Goal: Task Accomplishment & Management: Manage account settings

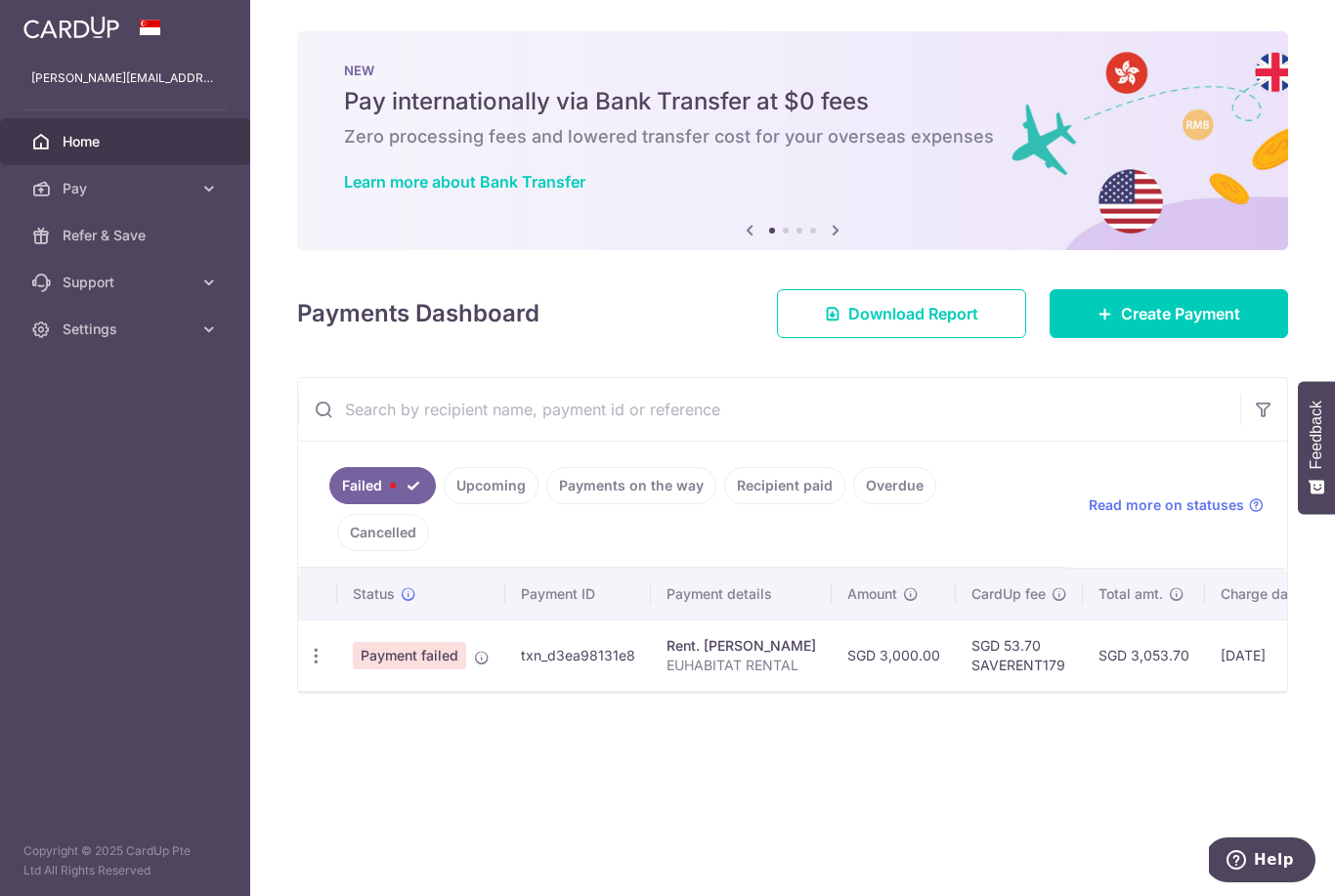
click at [1074, 441] on input "text" at bounding box center [770, 409] width 942 height 63
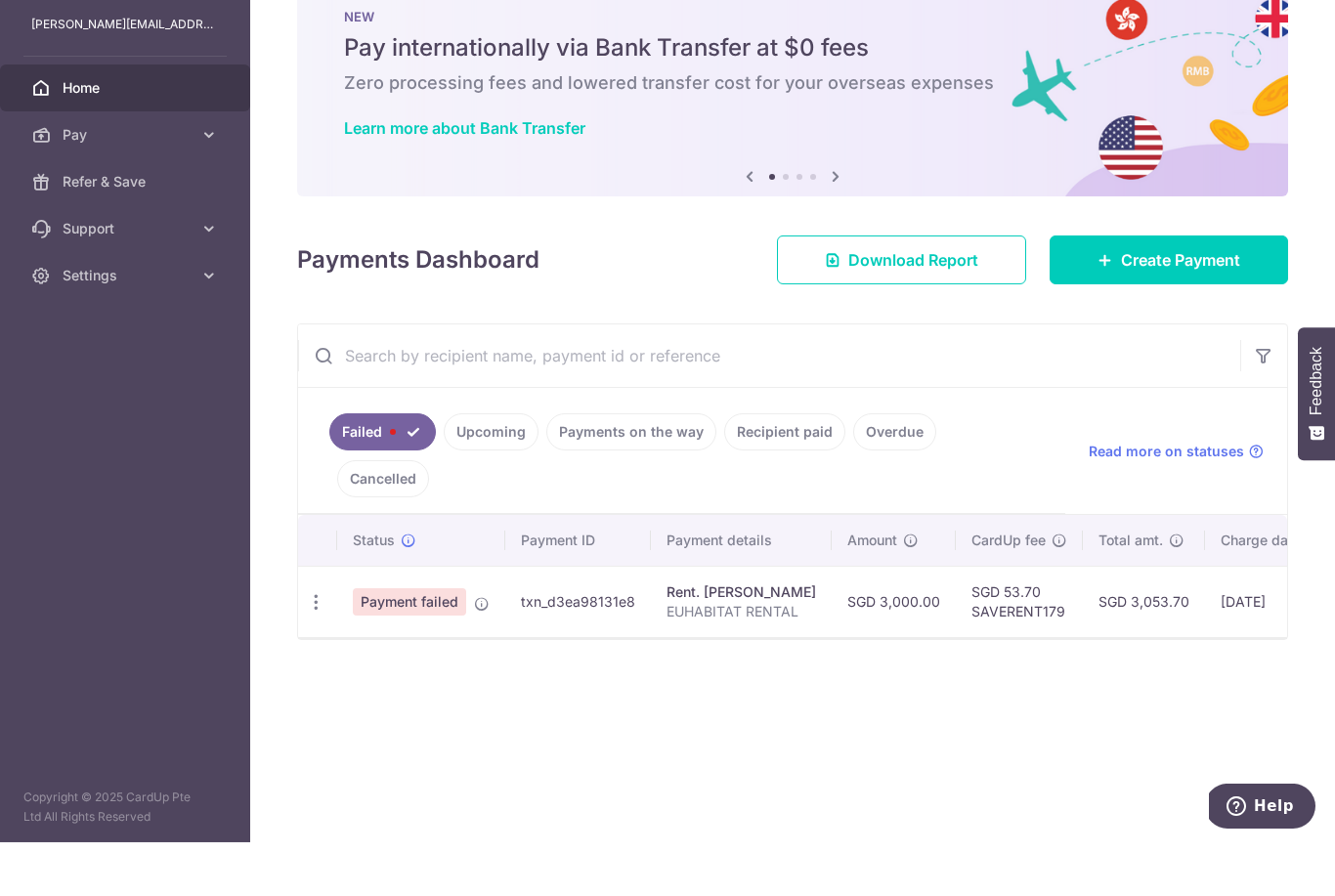
scroll to position [63, 0]
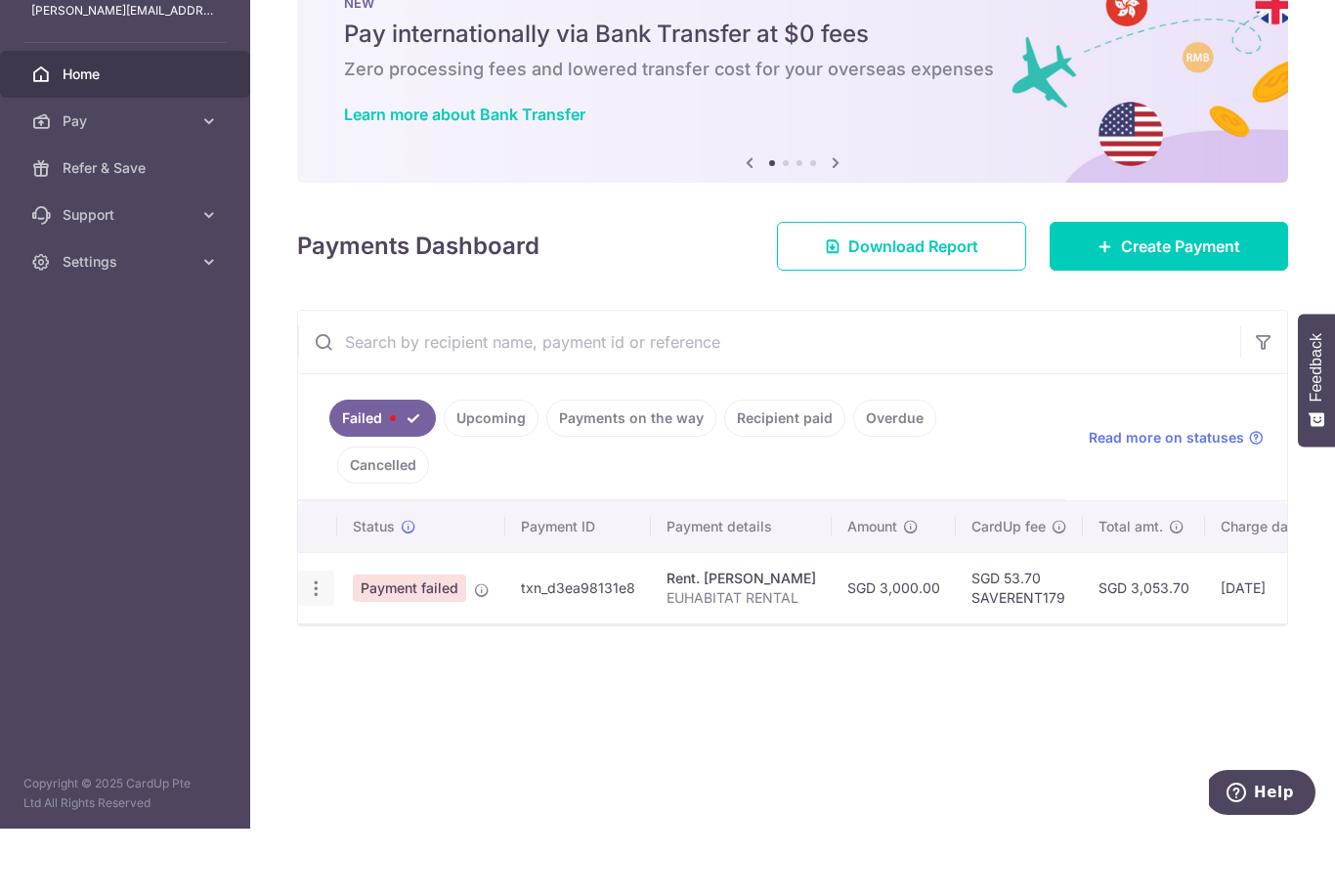
click at [306, 646] on icon "button" at bounding box center [316, 656] width 21 height 21
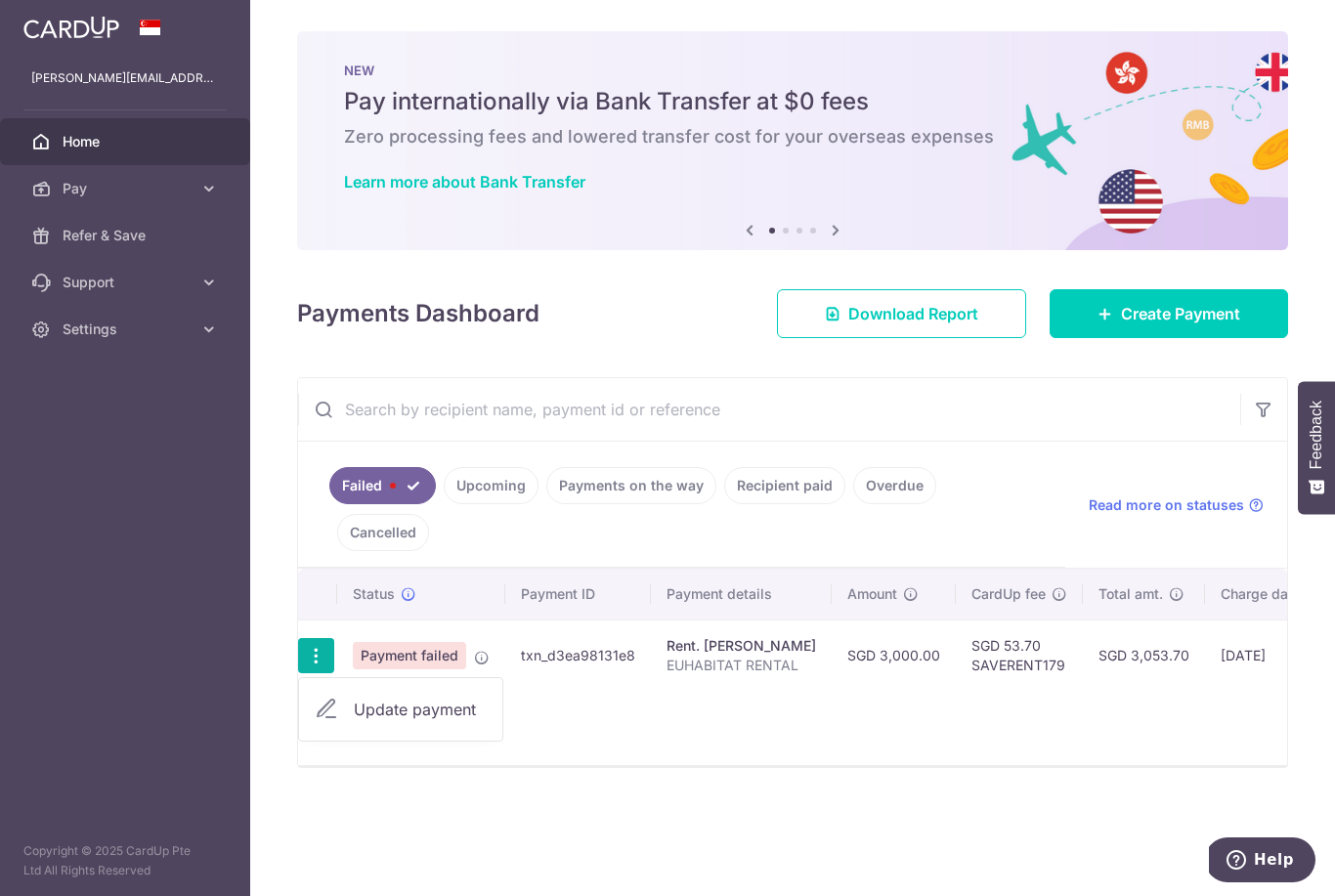
click at [353, 698] on span "Update payment" at bounding box center [419, 710] width 133 height 24
radio input "true"
type input "3,000.00"
type input "EUHABITAT RENTAL"
type input "SAVERENT179"
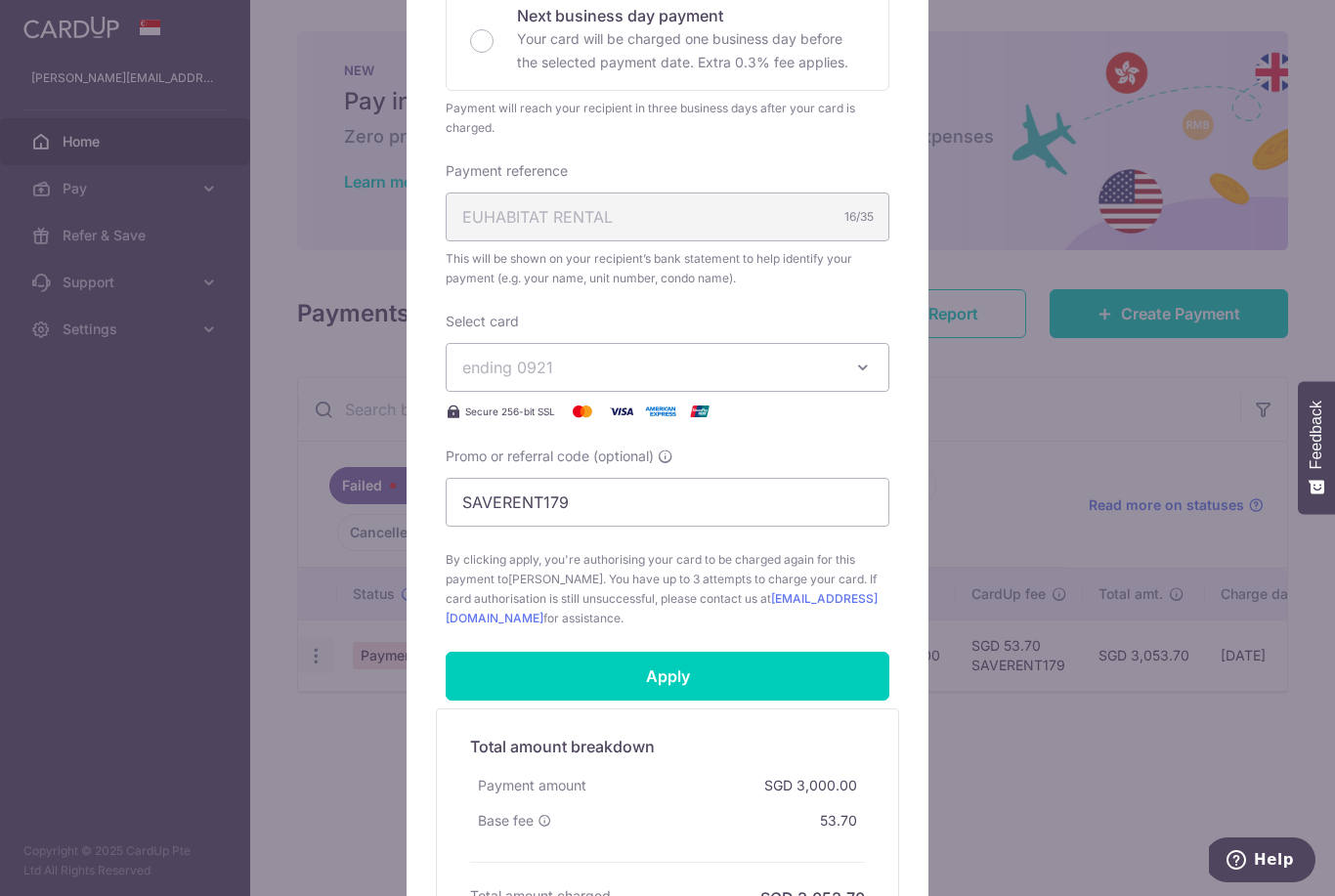
scroll to position [466, 0]
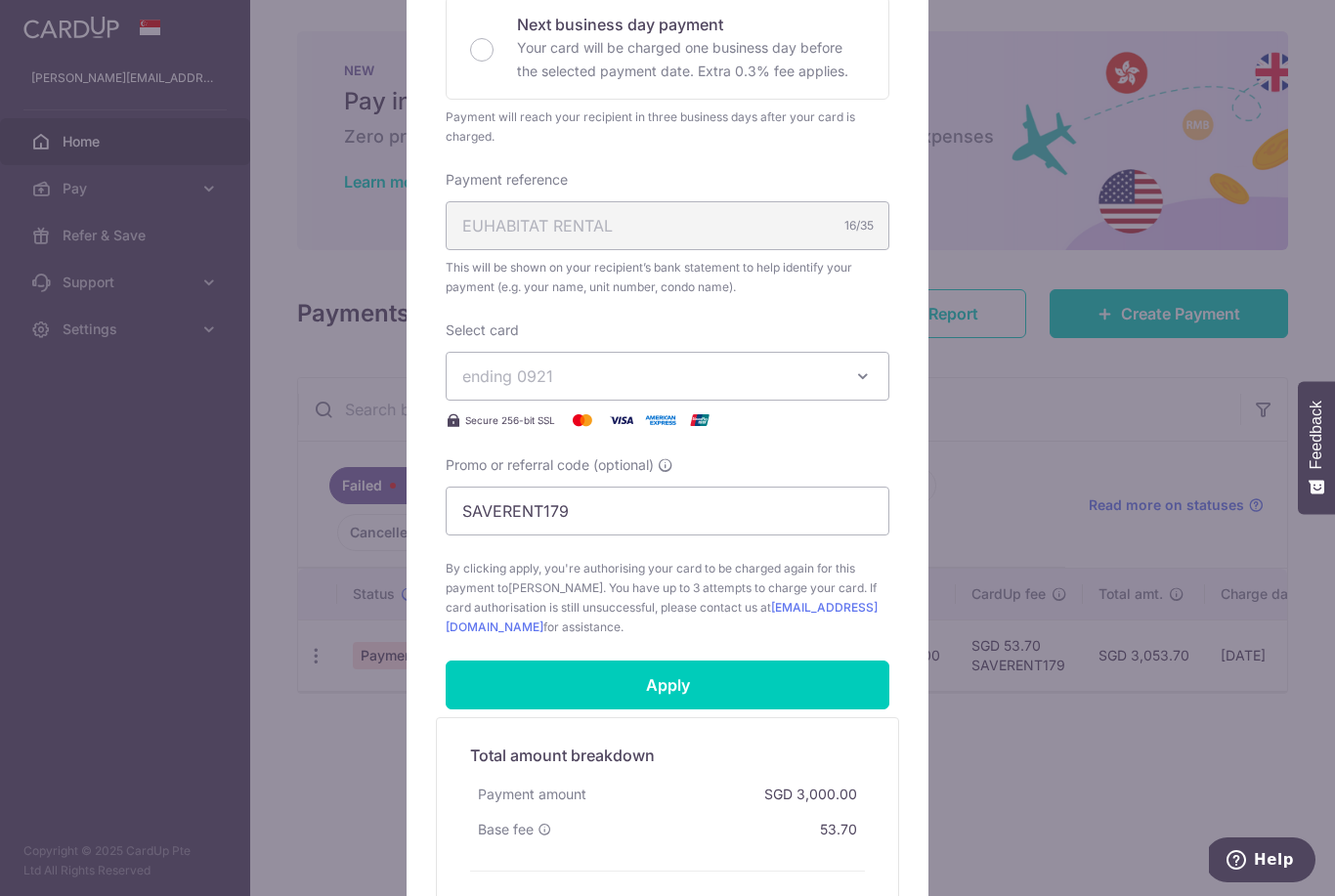
click at [852, 390] on button "ending 0921" at bounding box center [668, 376] width 444 height 49
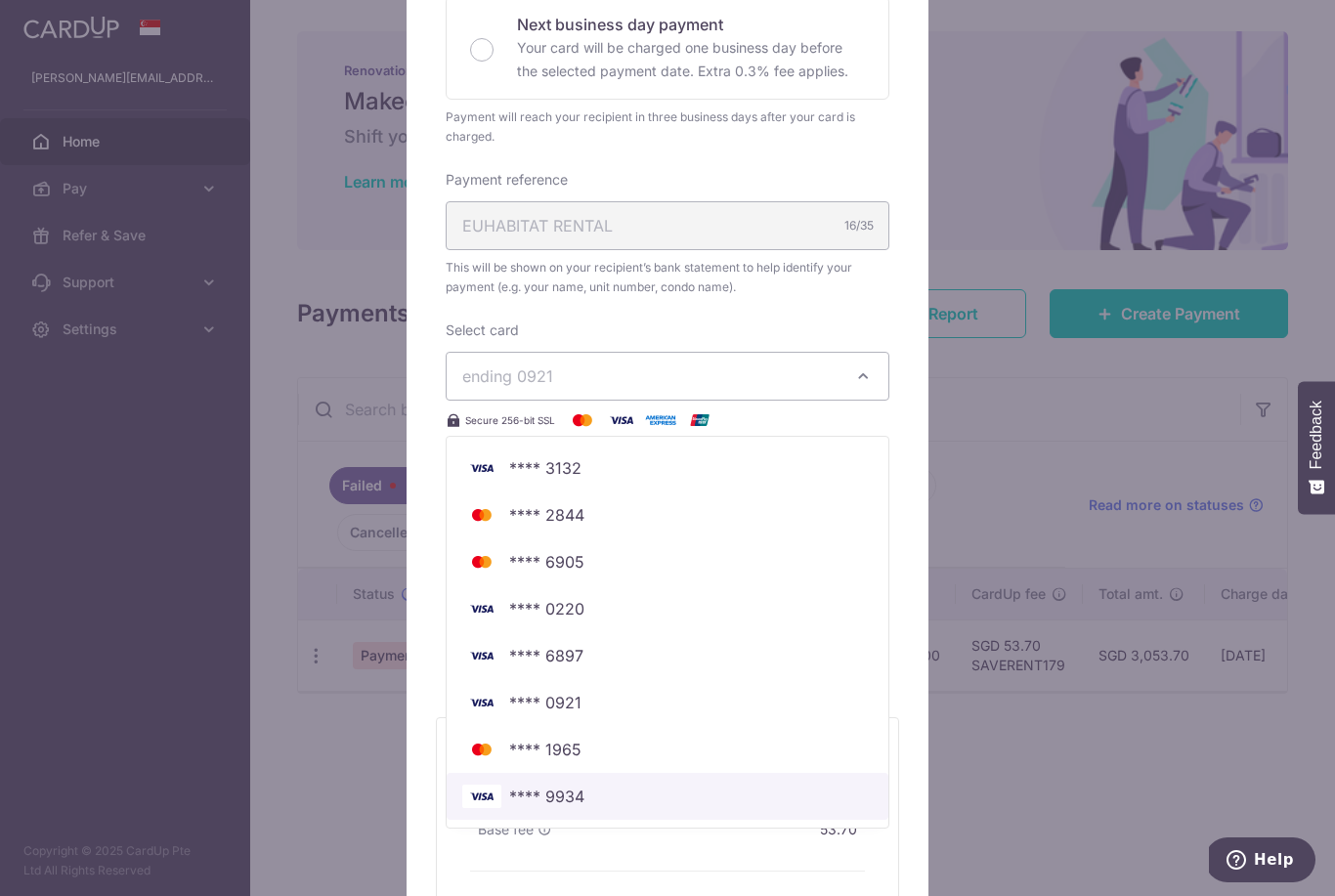
click at [692, 800] on span "**** 9934" at bounding box center [668, 796] width 410 height 24
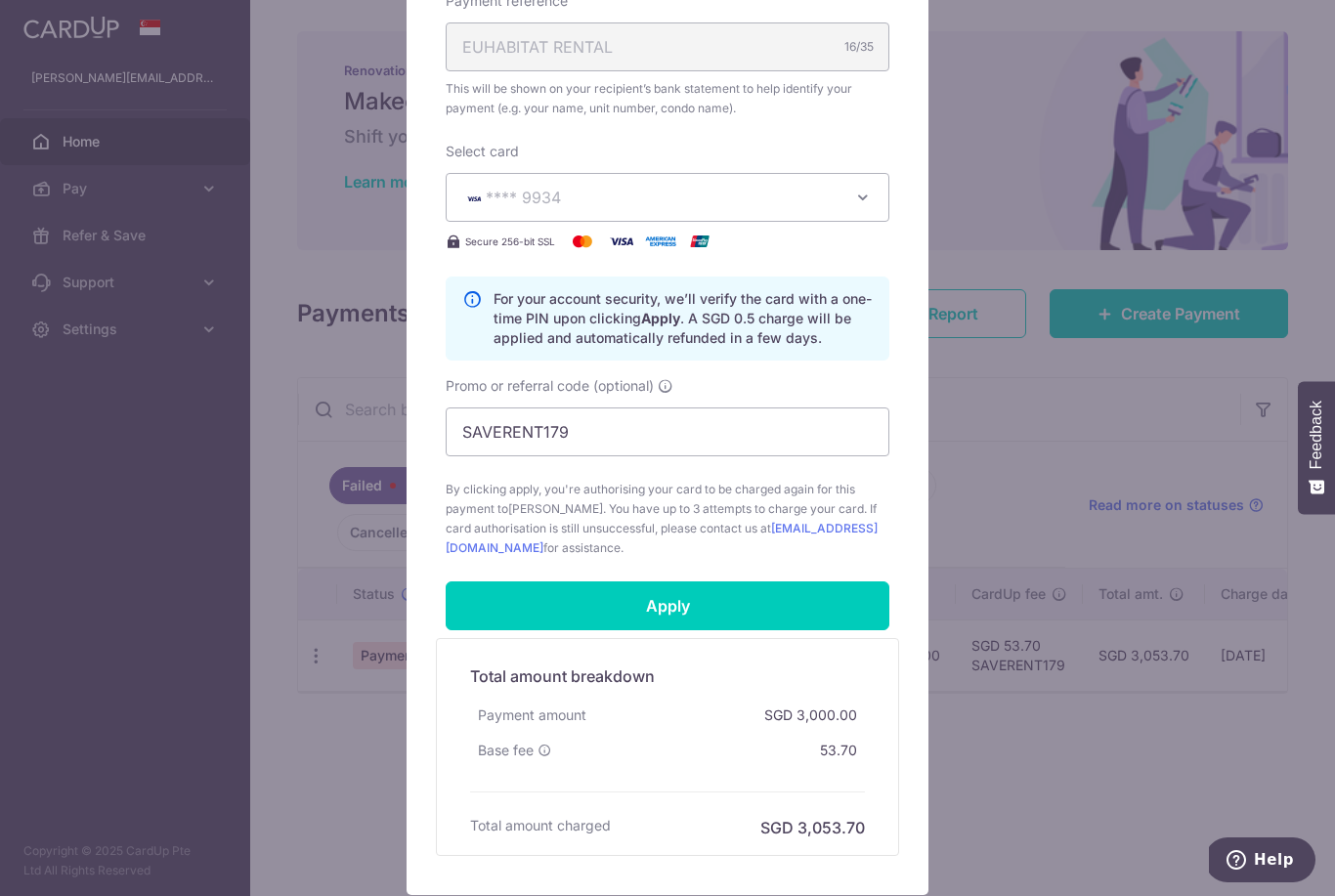
scroll to position [648, 0]
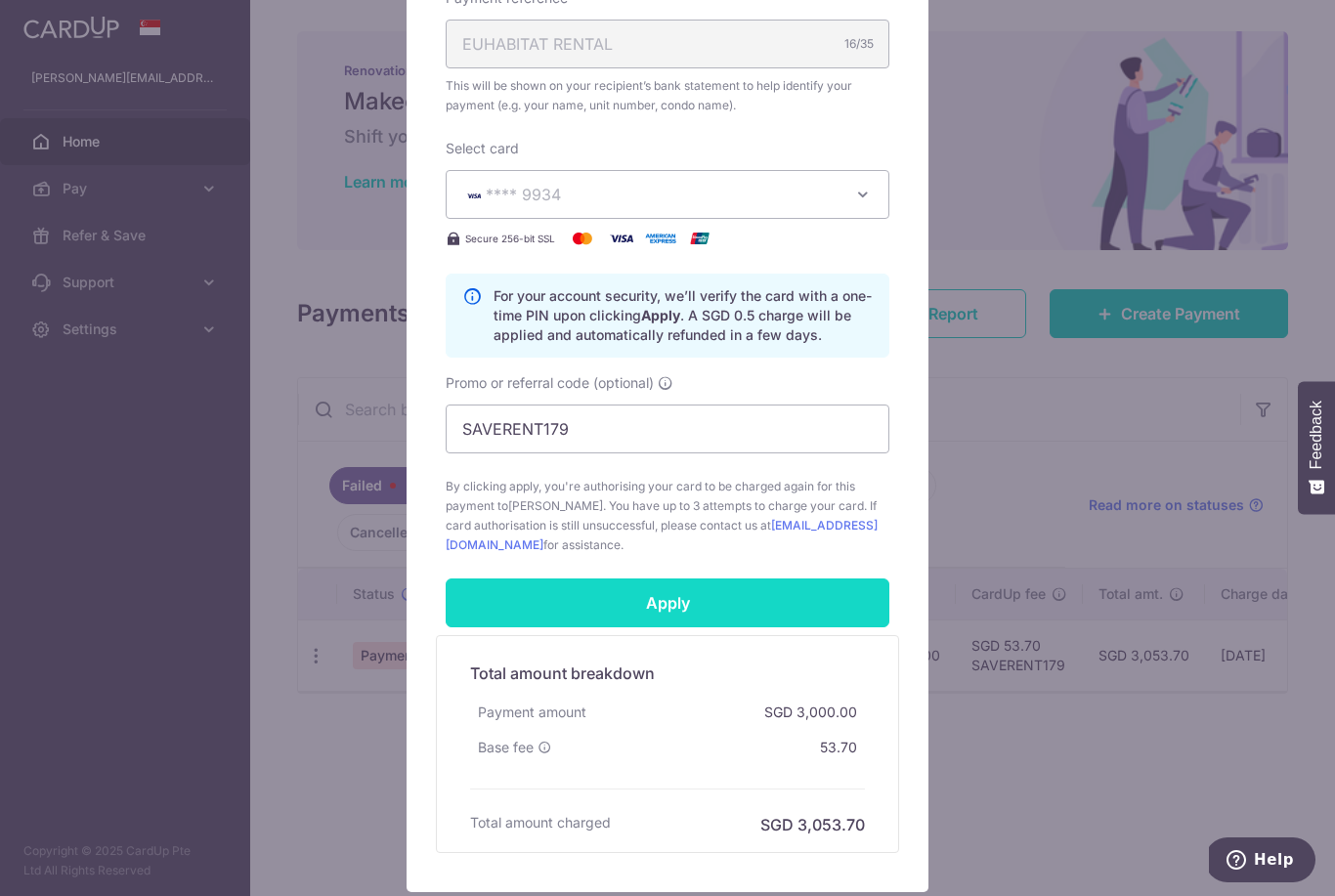
click at [722, 620] on input "Apply" at bounding box center [668, 603] width 444 height 49
click at [696, 578] on input "Apply" at bounding box center [668, 603] width 444 height 49
